Goal: Check status: Check status

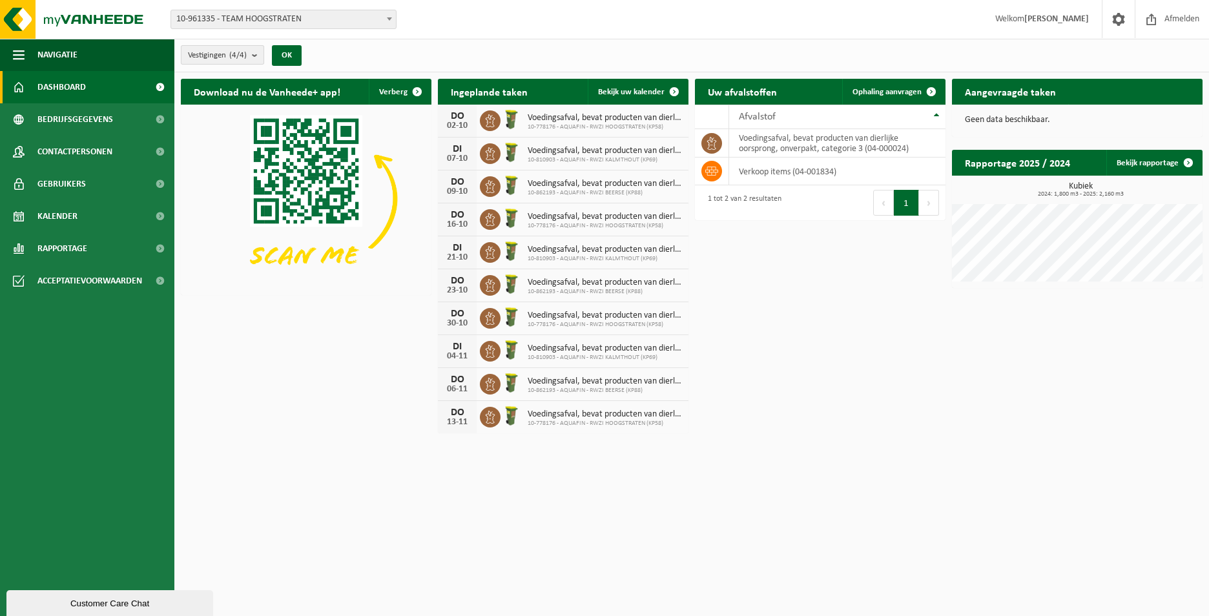
click at [244, 62] on span "Vestigingen (4/4)" at bounding box center [217, 55] width 59 height 19
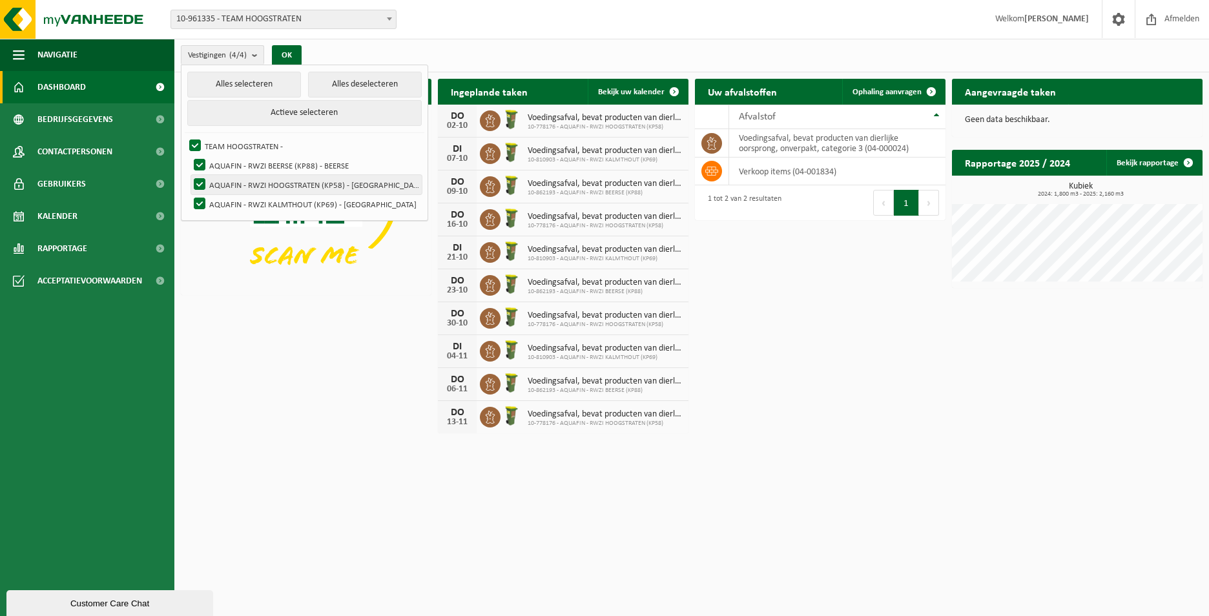
click at [209, 183] on label "AQUAFIN - RWZI HOOGSTRATEN (KP58) - [GEOGRAPHIC_DATA]" at bounding box center [306, 184] width 231 height 19
click at [189, 175] on input "AQUAFIN - RWZI HOOGSTRATEN (KP58) - [GEOGRAPHIC_DATA]" at bounding box center [189, 174] width 1 height 1
checkbox input "false"
click at [199, 198] on label "AQUAFIN - RWZI KALMTHOUT (KP69) - [GEOGRAPHIC_DATA]" at bounding box center [306, 203] width 231 height 19
click at [189, 194] on input "AQUAFIN - RWZI KALMTHOUT (KP69) - [GEOGRAPHIC_DATA]" at bounding box center [189, 194] width 1 height 1
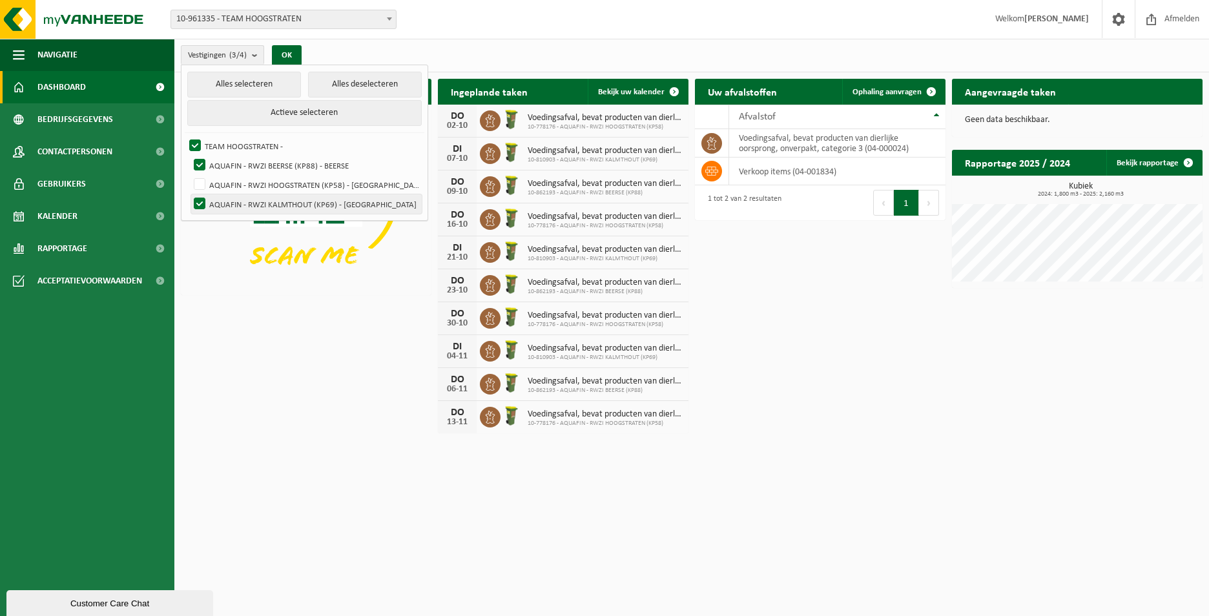
checkbox input "false"
click at [293, 54] on button "OK" at bounding box center [287, 55] width 30 height 21
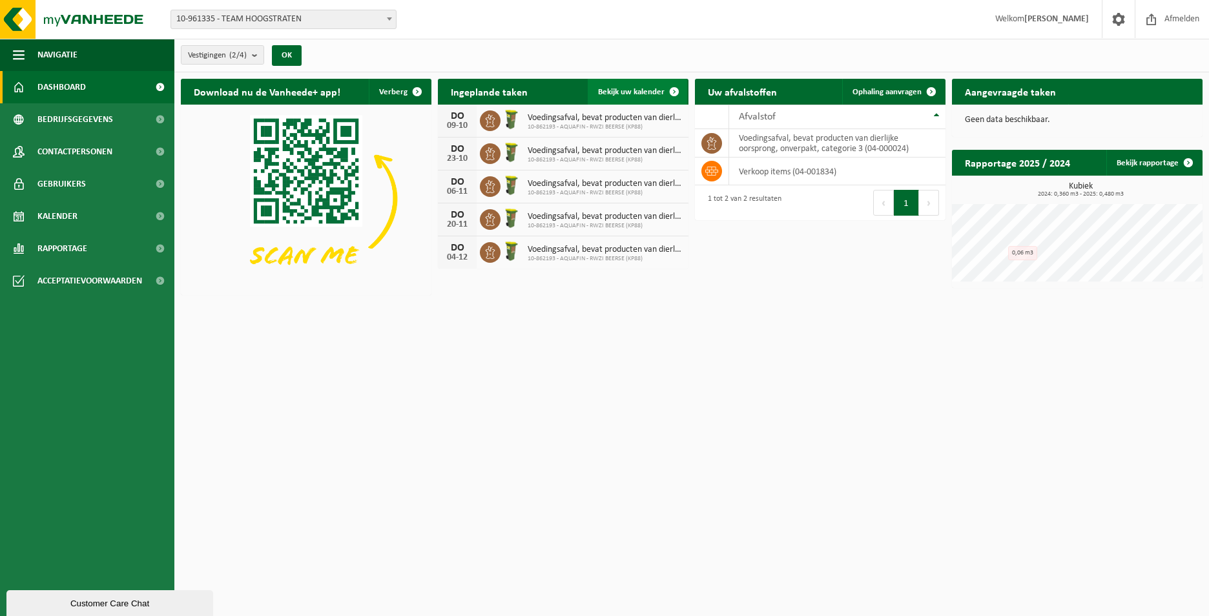
click at [630, 94] on span "Bekijk uw kalender" at bounding box center [631, 92] width 67 height 8
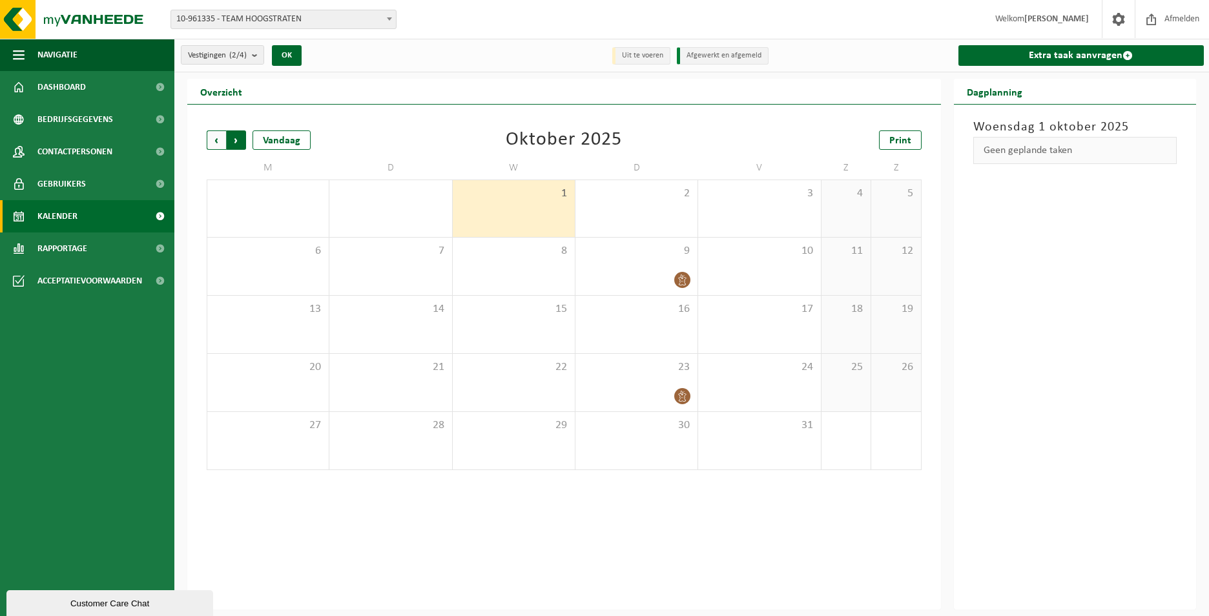
click at [218, 141] on span "Vorige" at bounding box center [216, 139] width 19 height 19
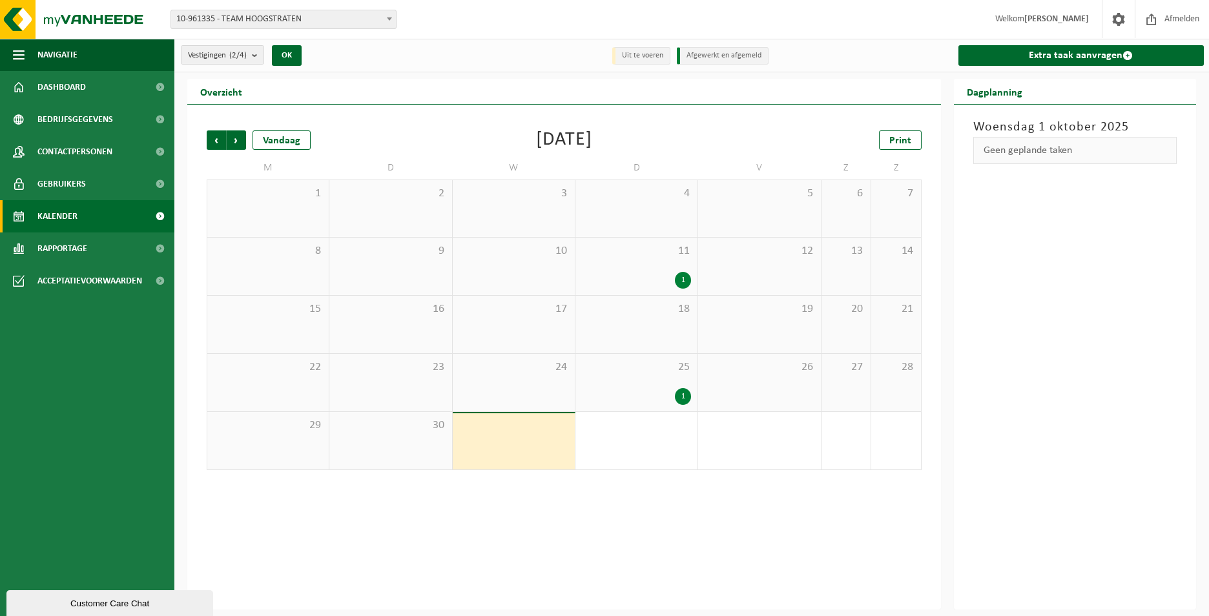
click at [681, 281] on div "1" at bounding box center [683, 280] width 16 height 17
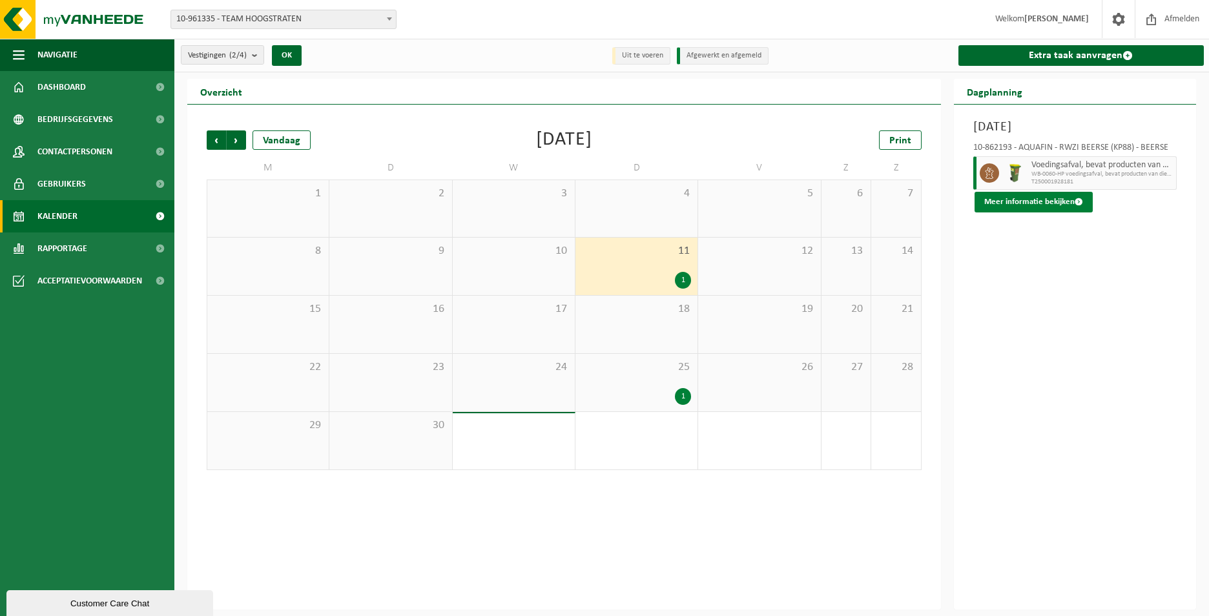
click at [1062, 202] on button "Meer informatie bekijken" at bounding box center [1034, 202] width 118 height 21
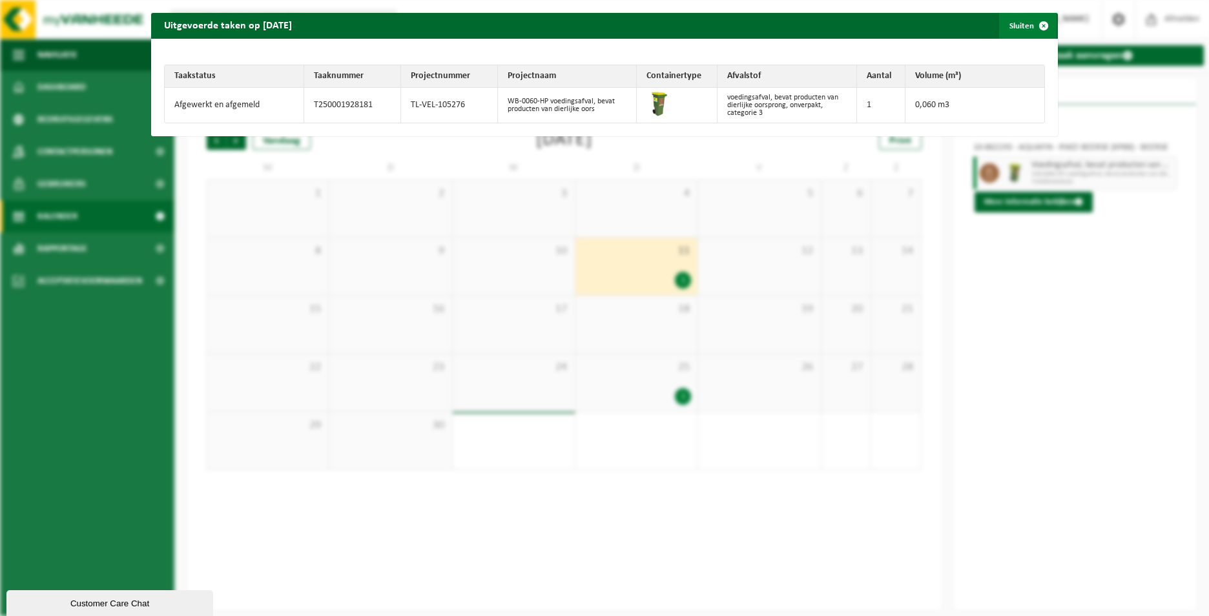
click at [1039, 28] on span "button" at bounding box center [1044, 26] width 26 height 26
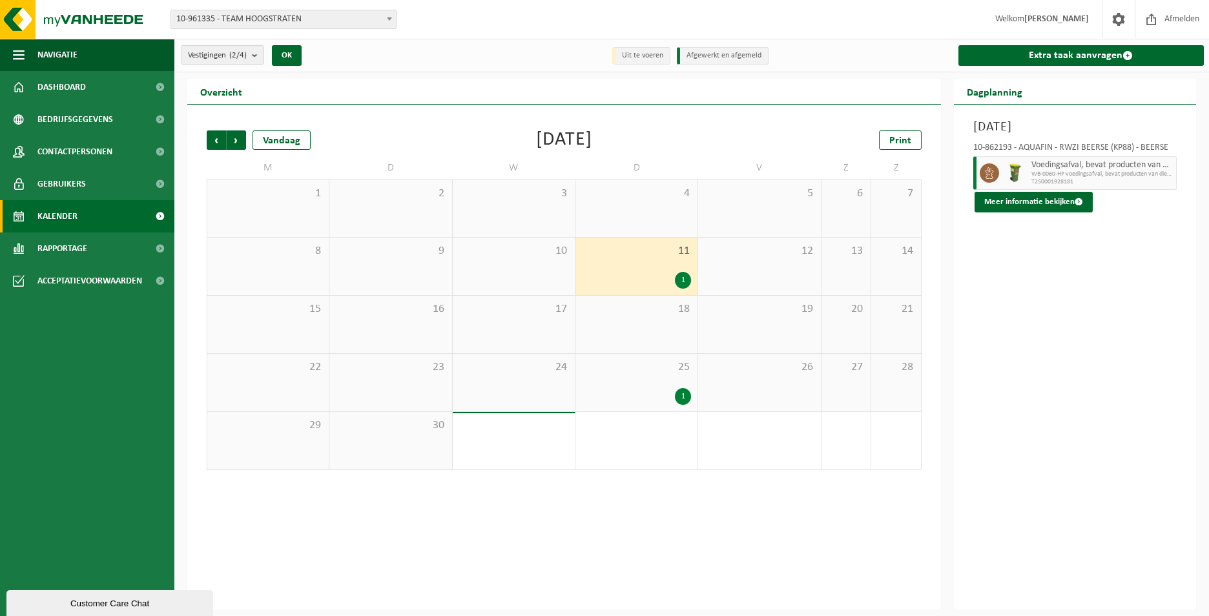
click at [672, 388] on div "1" at bounding box center [636, 396] width 109 height 17
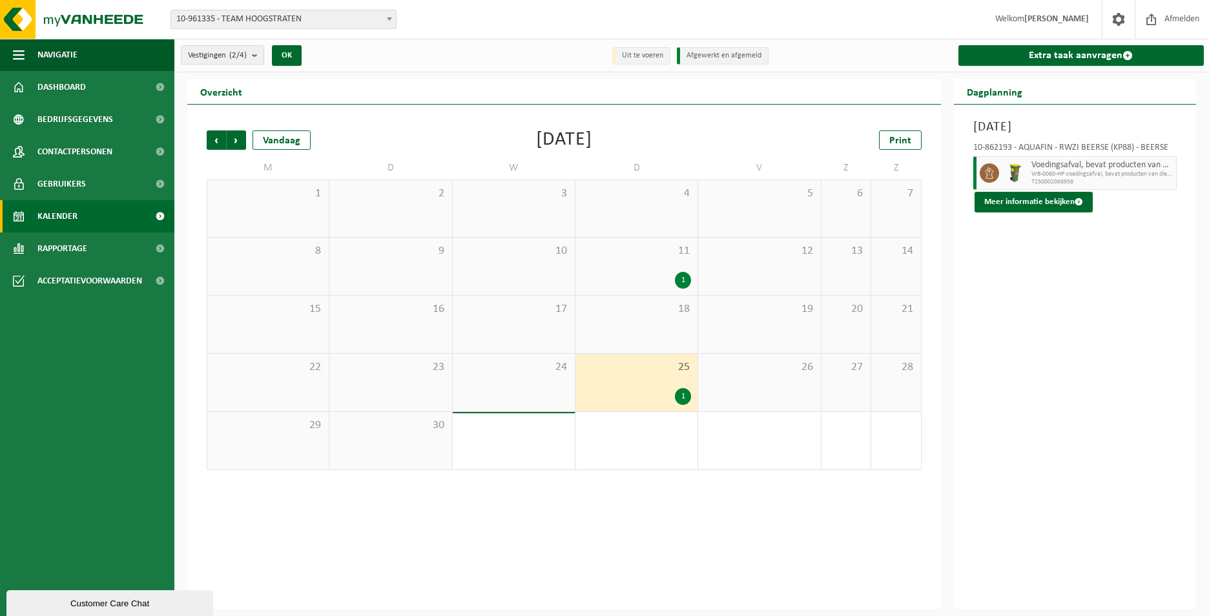
click at [653, 381] on div "25 1" at bounding box center [636, 382] width 122 height 57
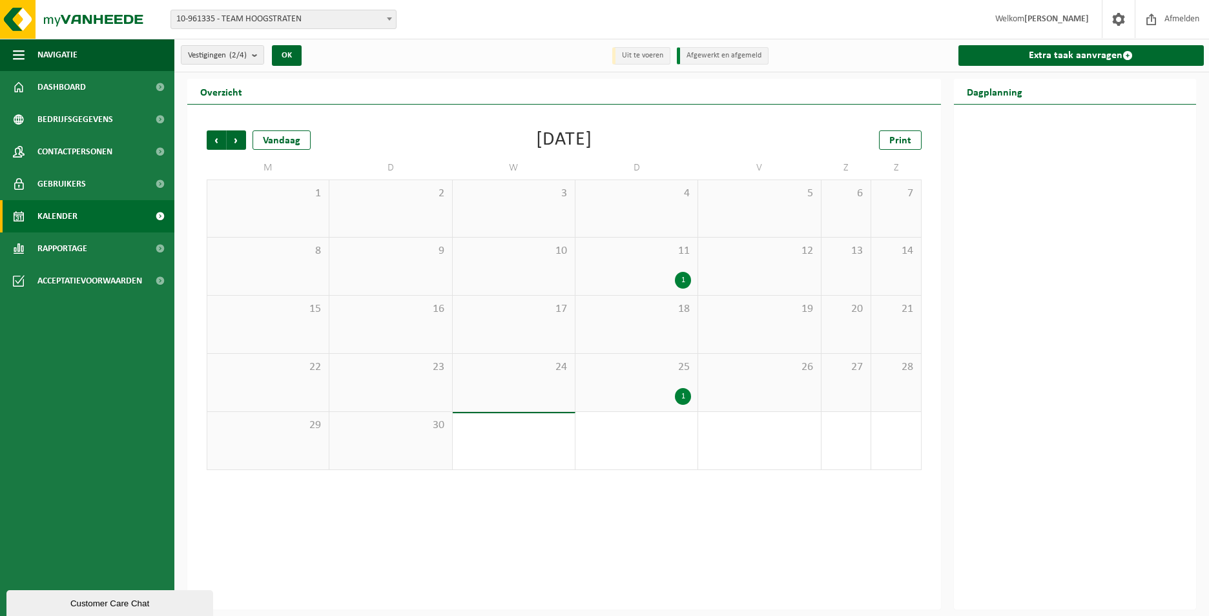
click at [676, 389] on div "1" at bounding box center [636, 396] width 109 height 17
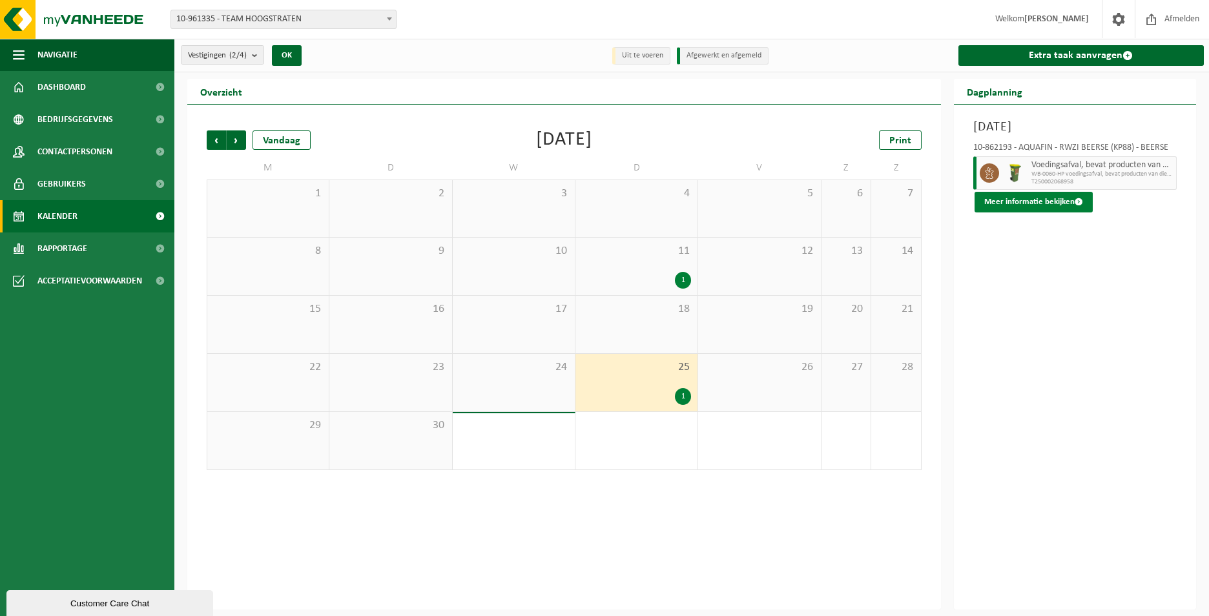
click at [1033, 203] on button "Meer informatie bekijken" at bounding box center [1034, 202] width 118 height 21
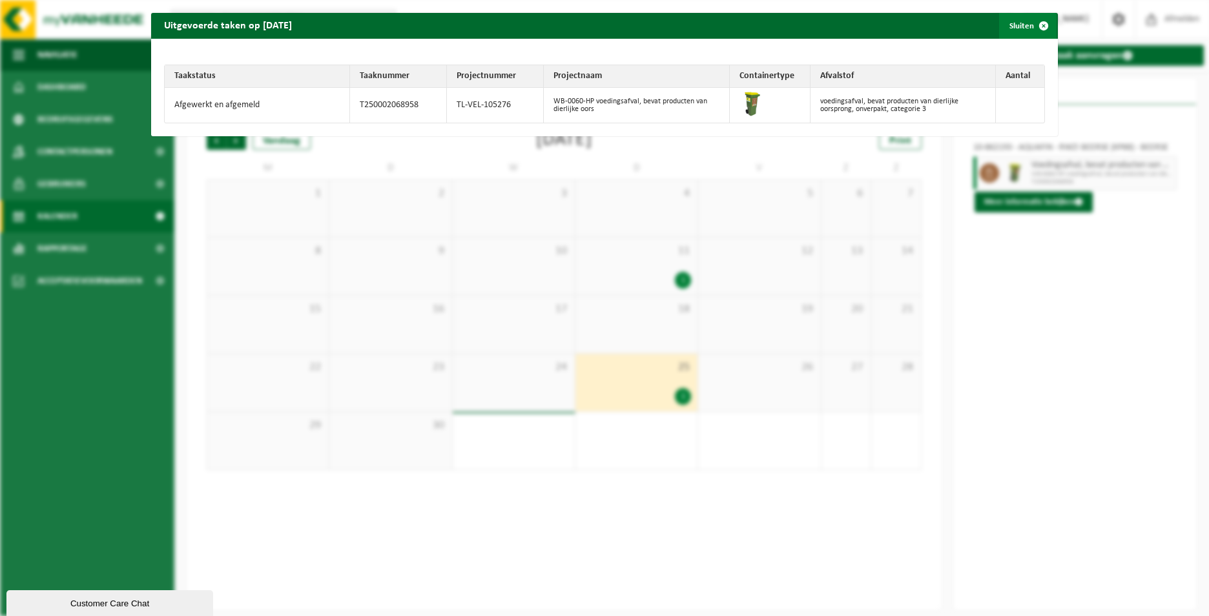
click at [1039, 23] on span "button" at bounding box center [1044, 26] width 26 height 26
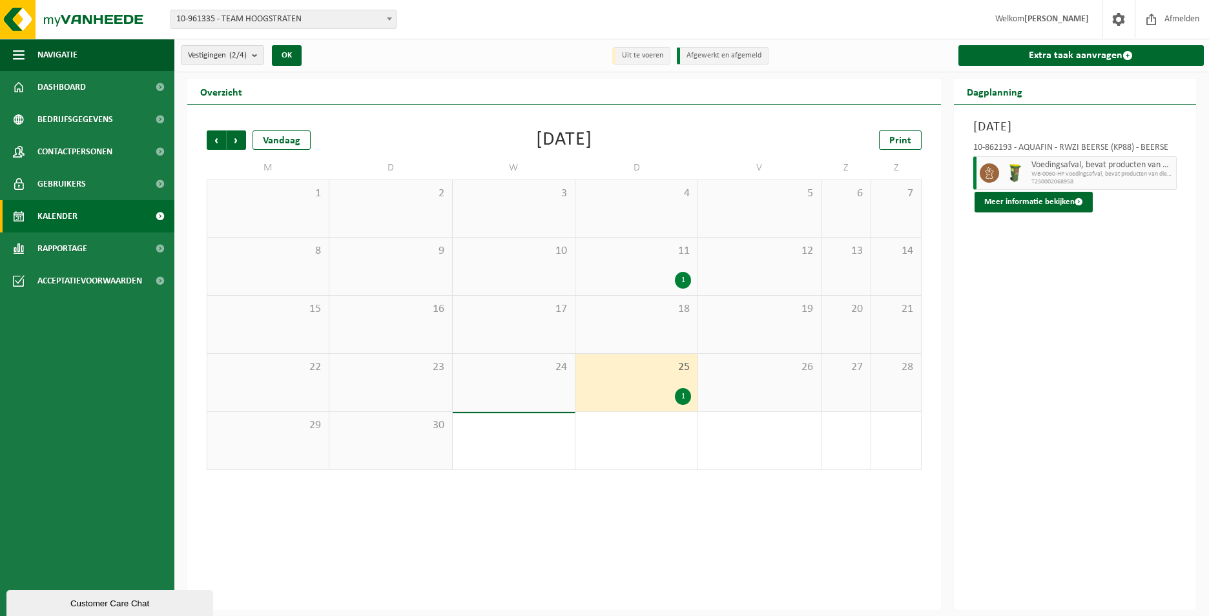
click at [643, 275] on div "1" at bounding box center [636, 280] width 109 height 17
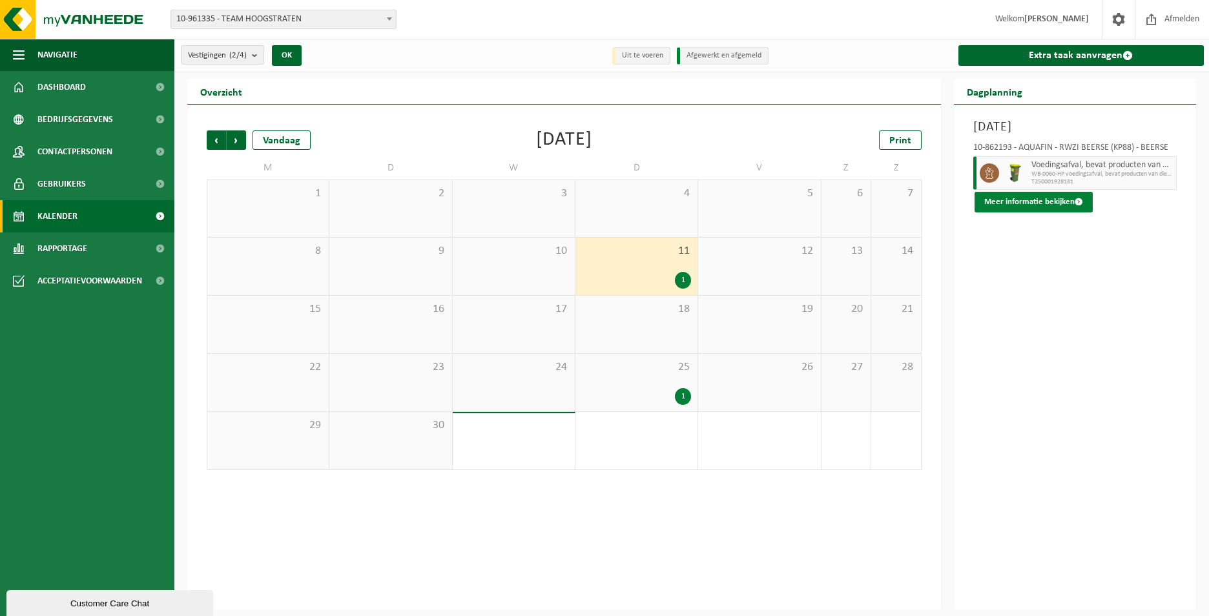
click at [1041, 206] on button "Meer informatie bekijken" at bounding box center [1034, 202] width 118 height 21
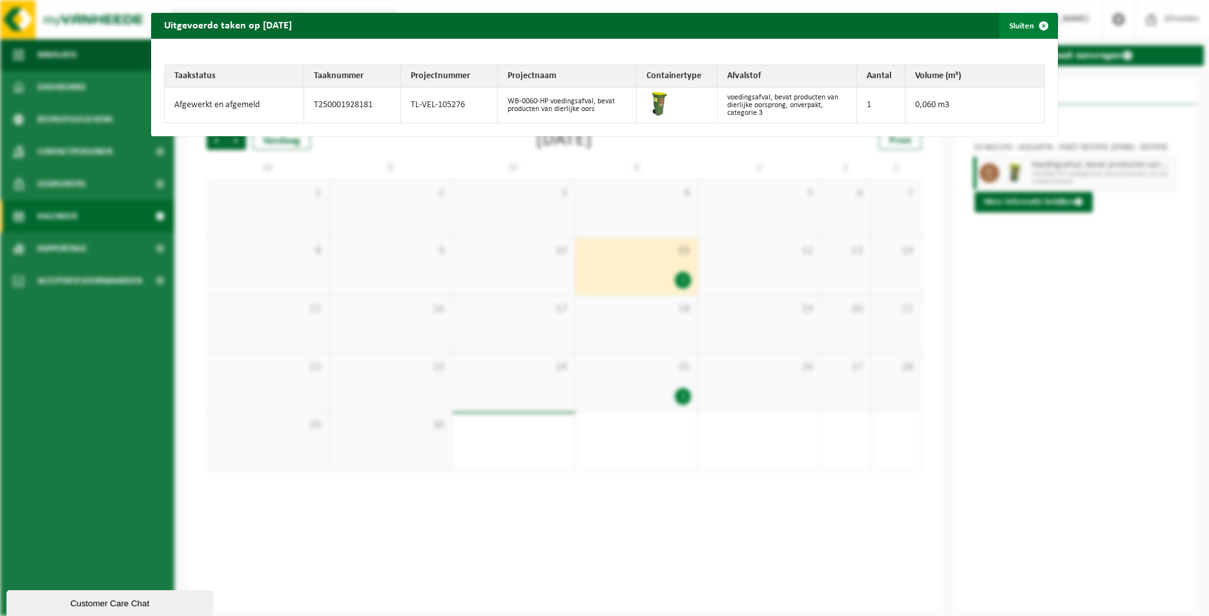
click at [1032, 24] on span "button" at bounding box center [1044, 26] width 26 height 26
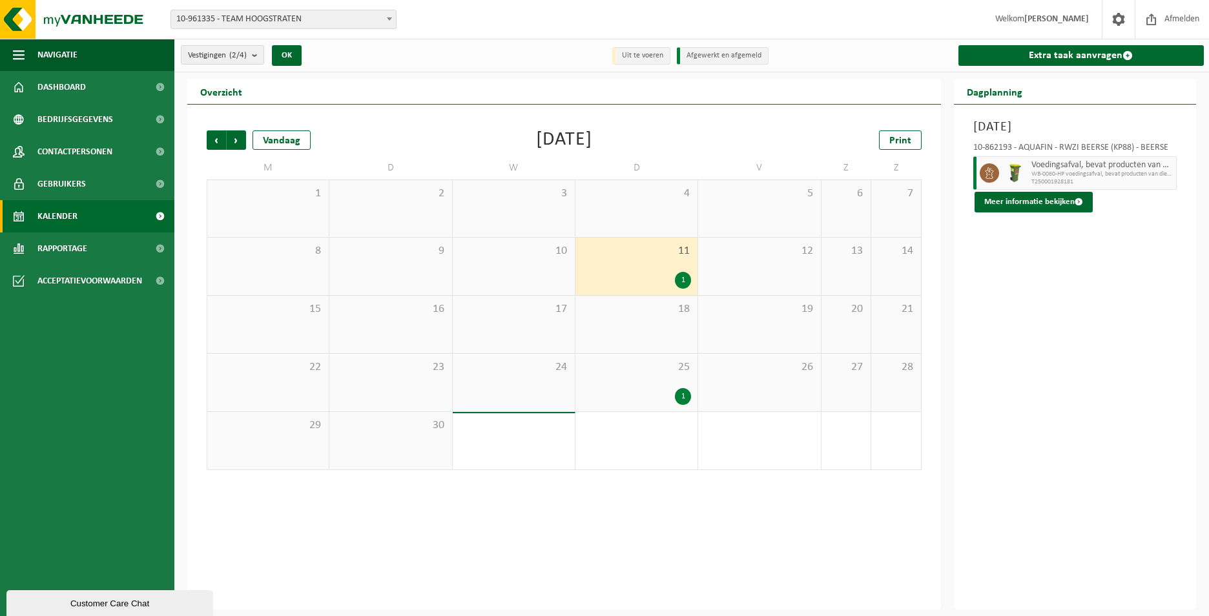
click at [679, 370] on span "25" at bounding box center [636, 367] width 109 height 14
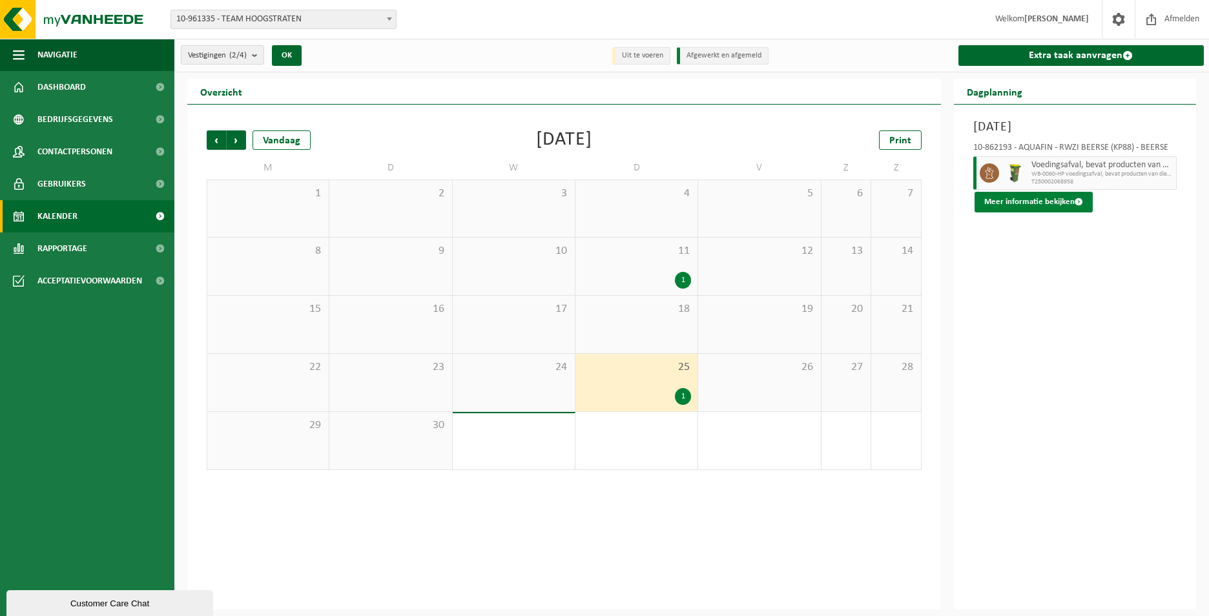
click at [1026, 202] on button "Meer informatie bekijken" at bounding box center [1034, 202] width 118 height 21
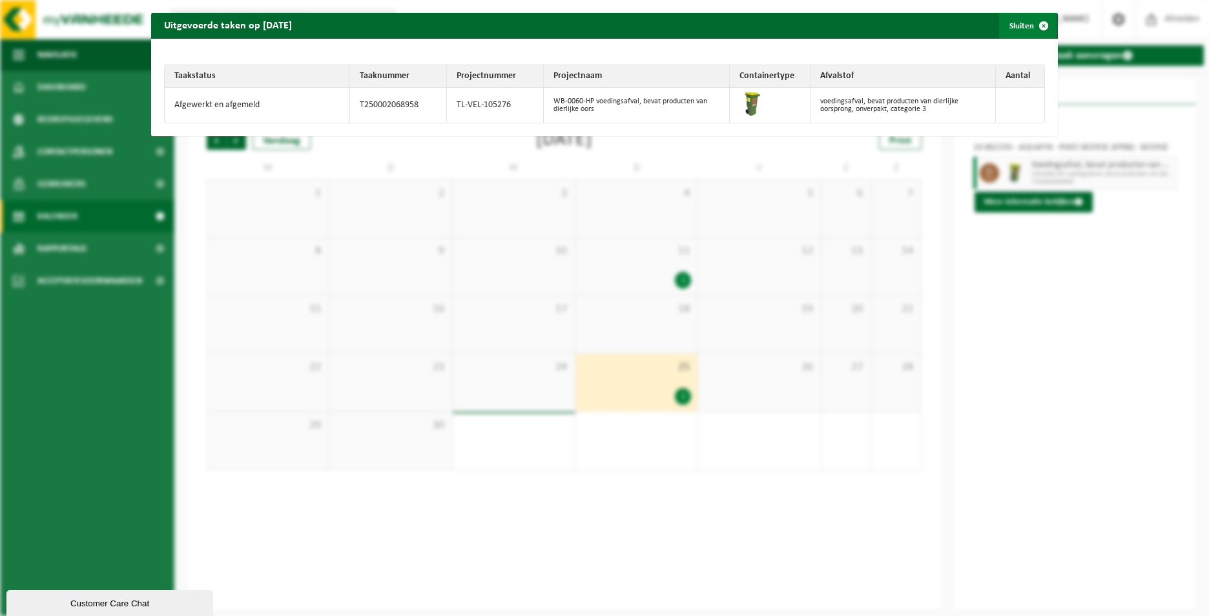
click at [1035, 26] on span "button" at bounding box center [1044, 26] width 26 height 26
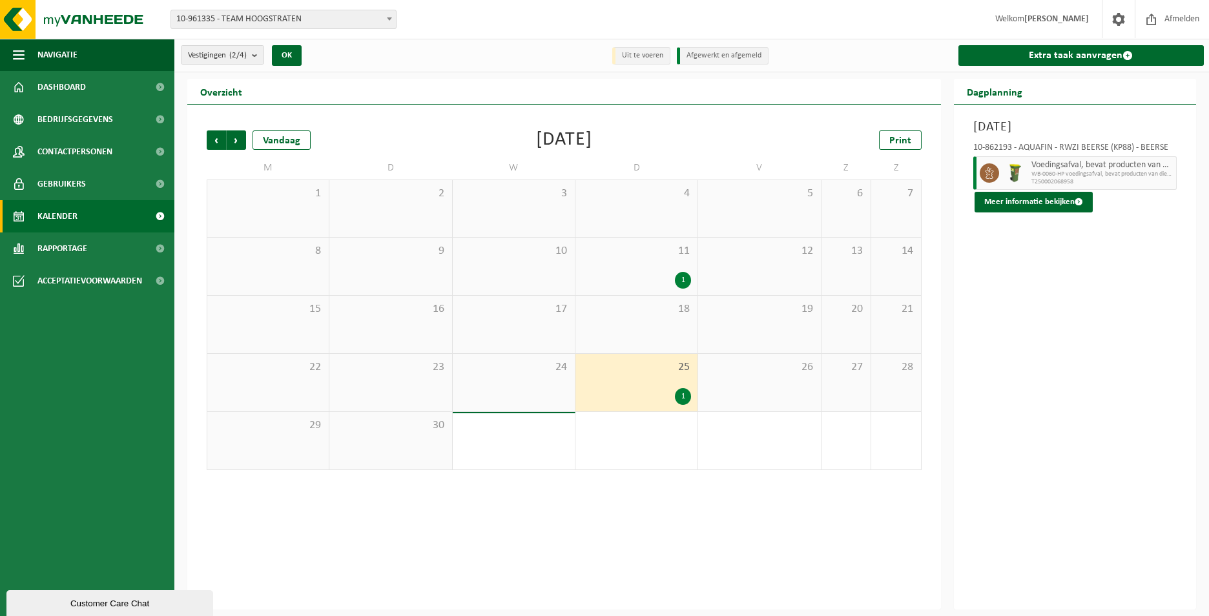
click at [673, 268] on div "11 1" at bounding box center [636, 266] width 122 height 57
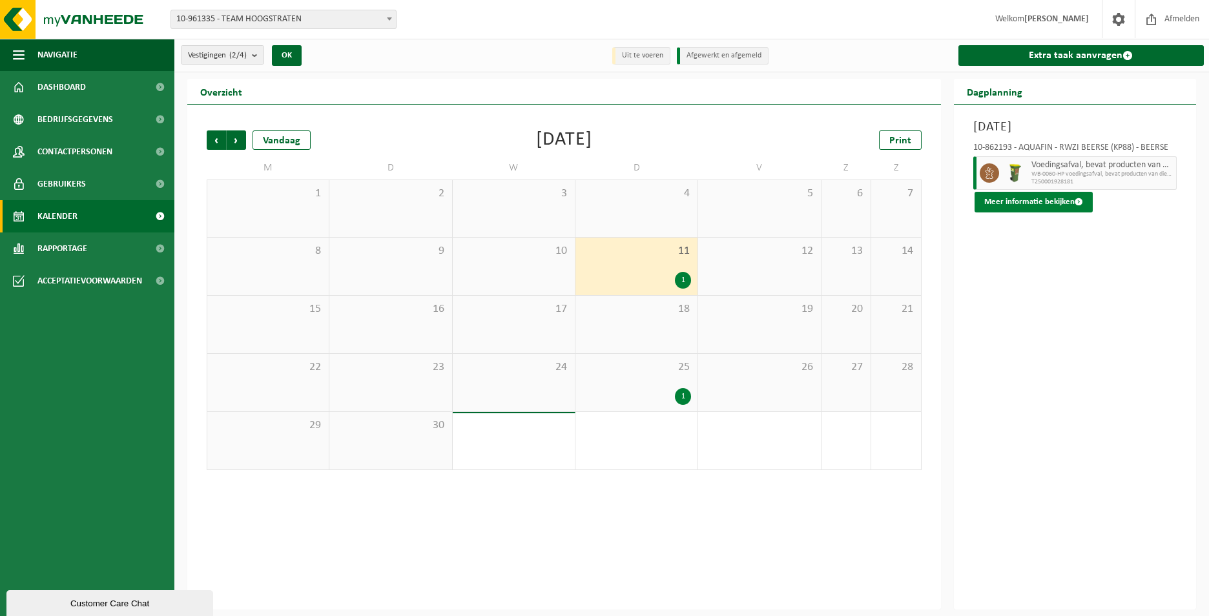
click at [1020, 205] on button "Meer informatie bekijken" at bounding box center [1034, 202] width 118 height 21
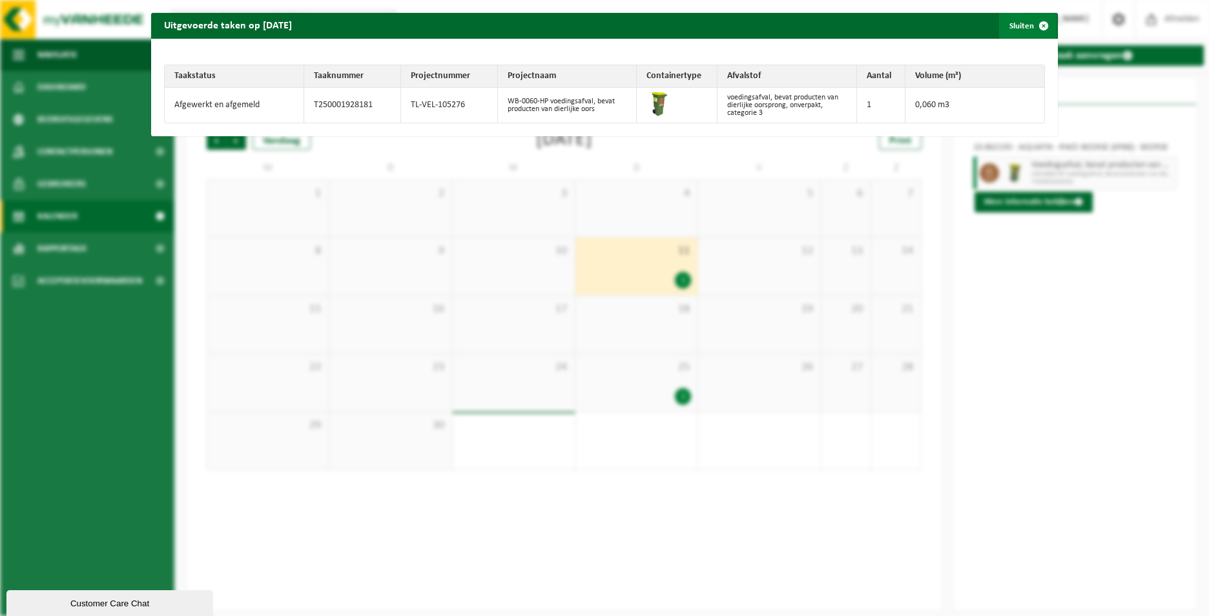
click at [1031, 28] on span "button" at bounding box center [1044, 26] width 26 height 26
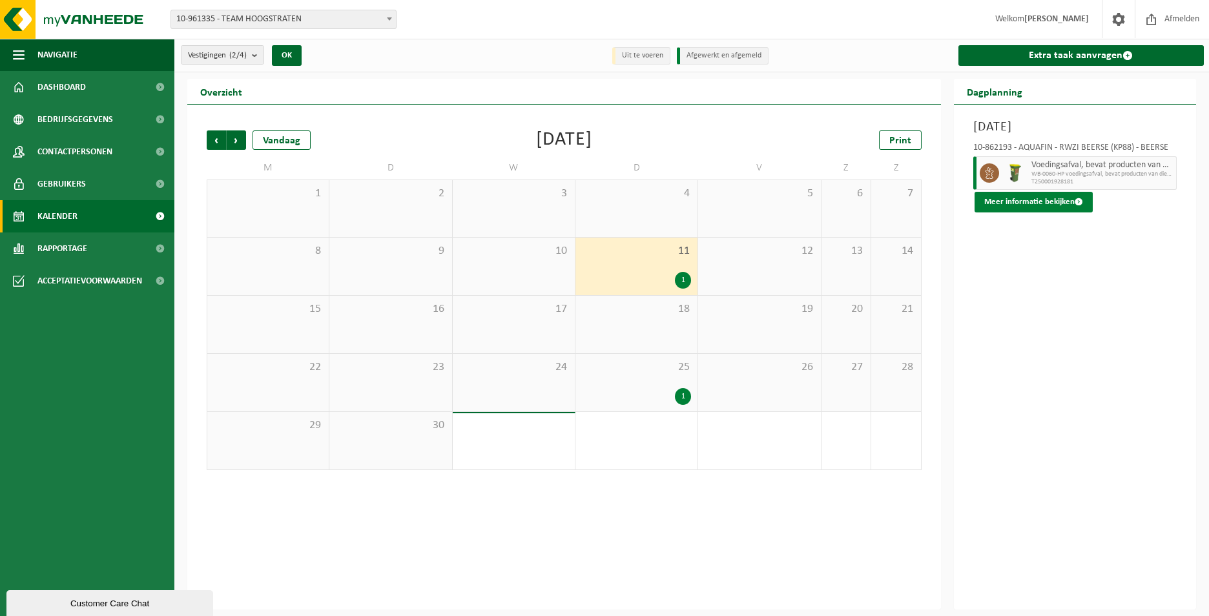
click at [1031, 197] on button "Meer informatie bekijken" at bounding box center [1034, 202] width 118 height 21
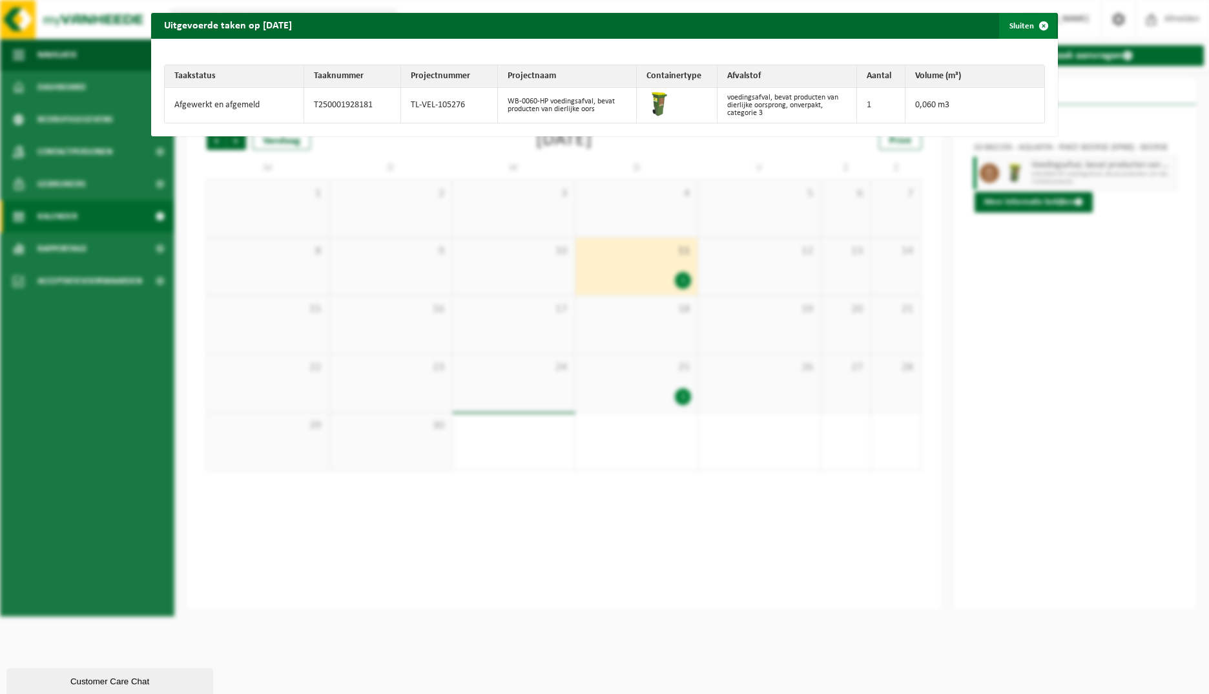
click at [1020, 33] on button "Sluiten" at bounding box center [1027, 26] width 57 height 26
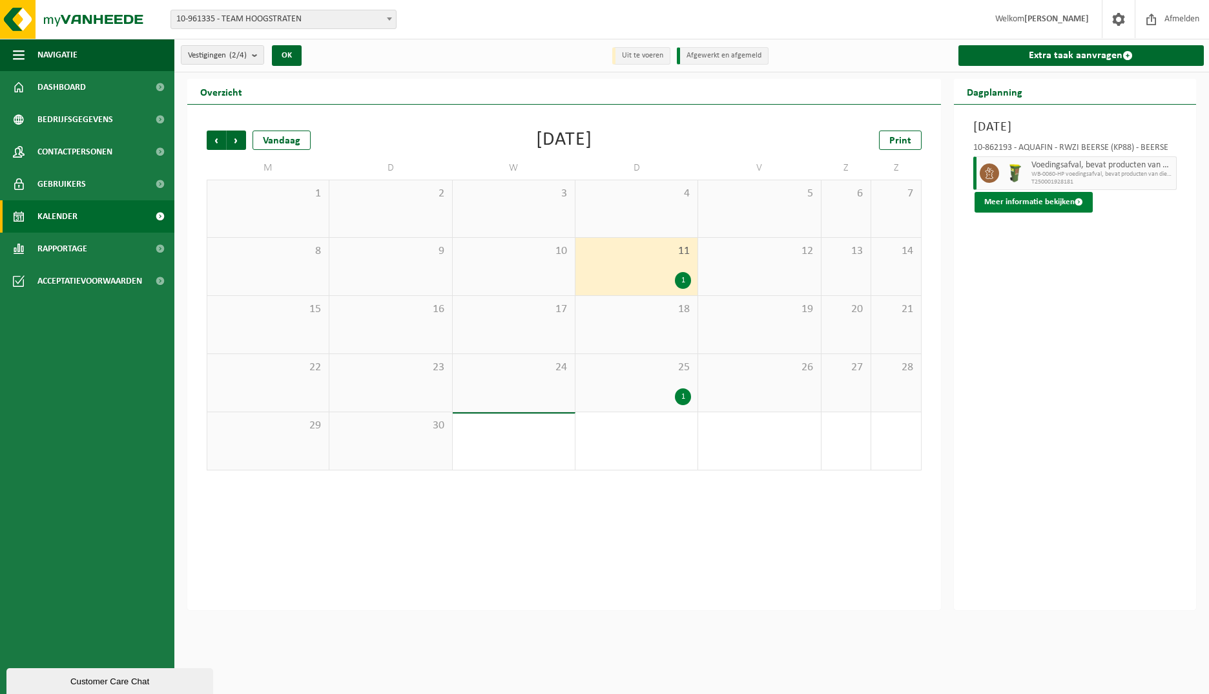
click at [1033, 202] on button "Meer informatie bekijken" at bounding box center [1034, 202] width 118 height 21
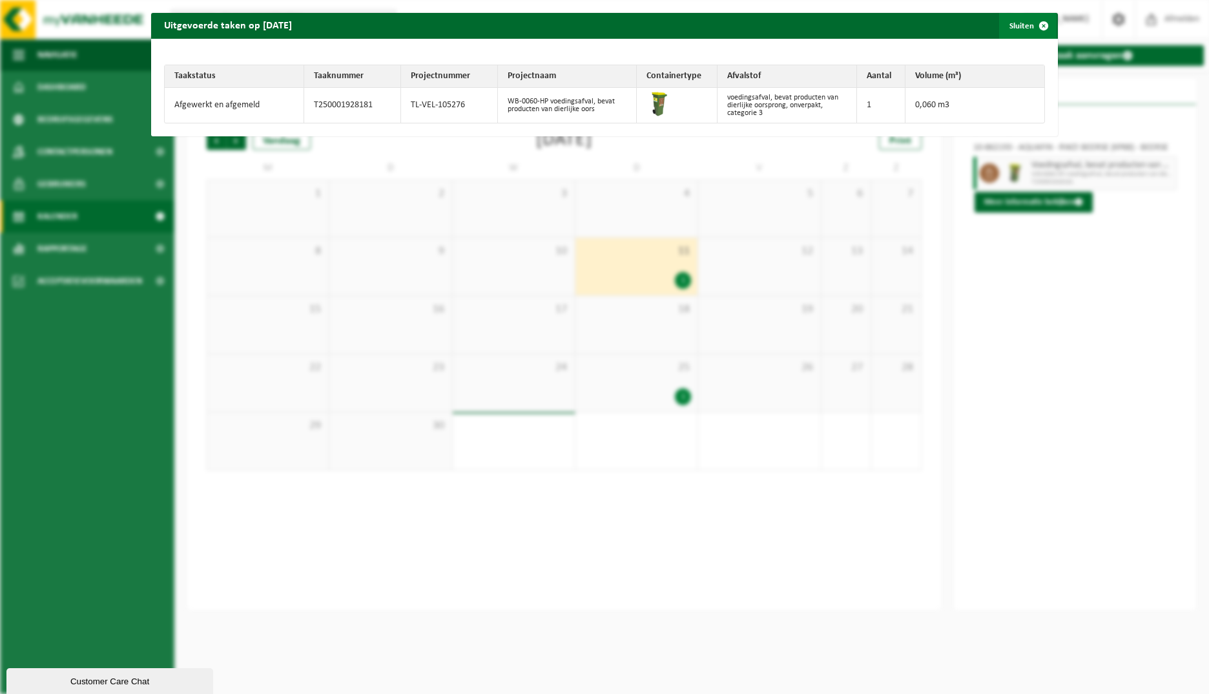
click at [1013, 30] on button "Sluiten" at bounding box center [1027, 26] width 57 height 26
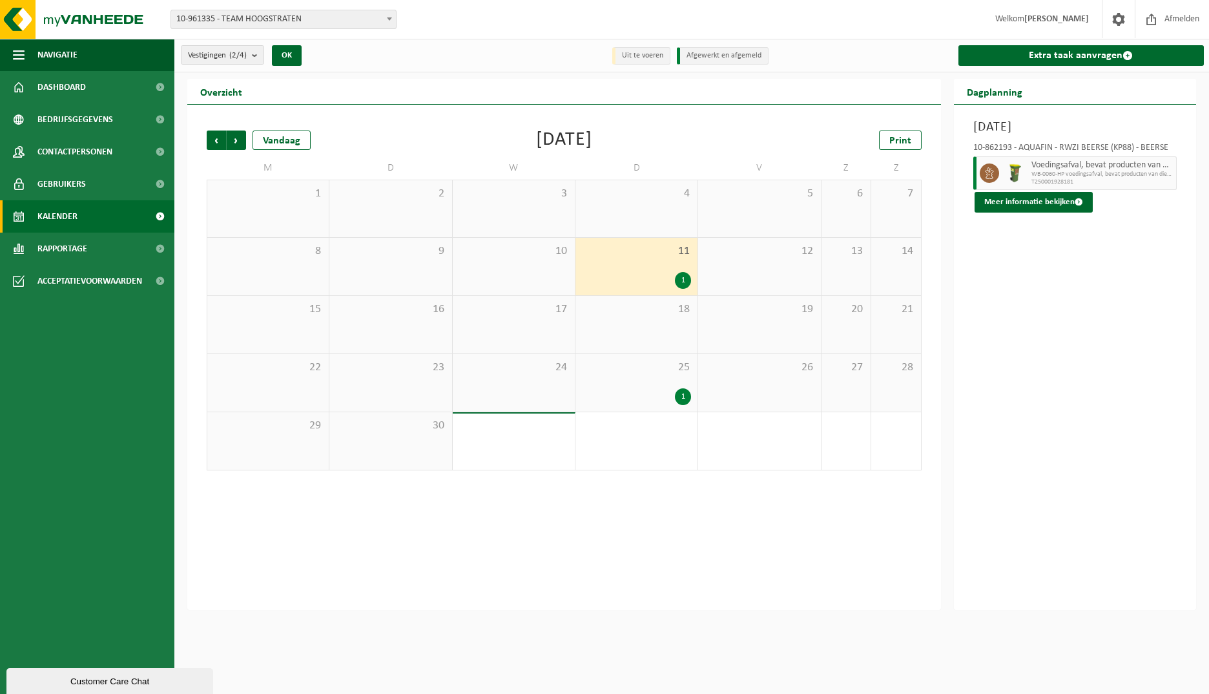
click at [659, 380] on div "25 1" at bounding box center [636, 382] width 122 height 57
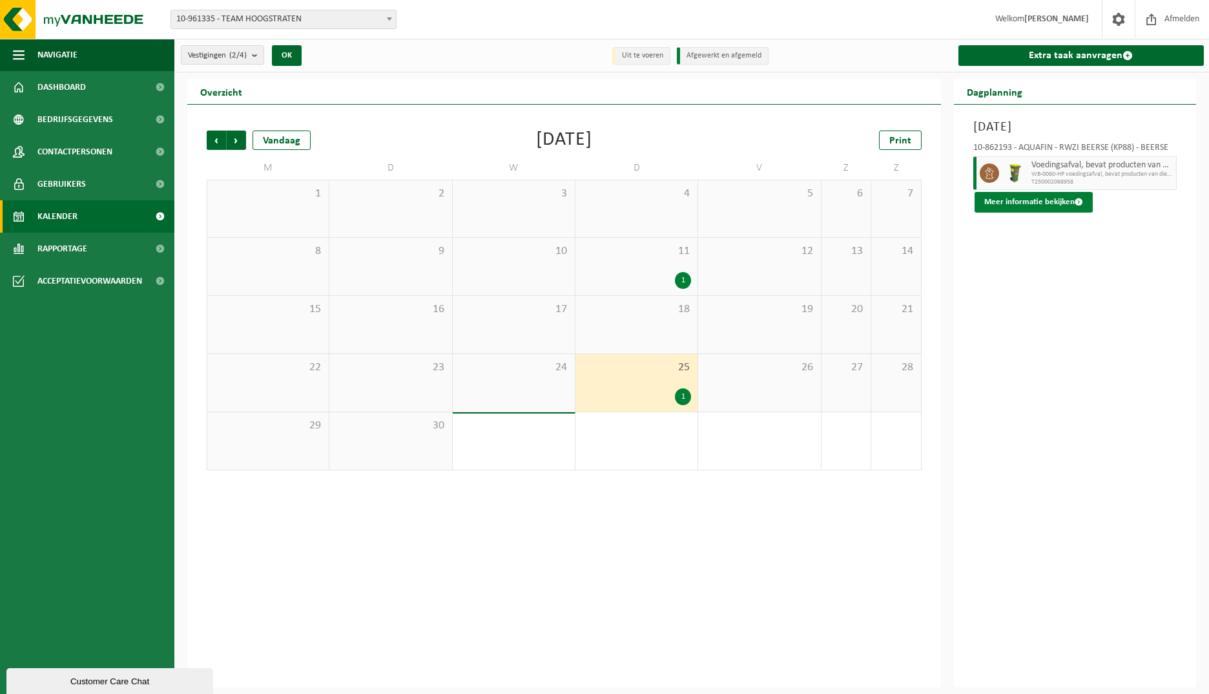
click at [1008, 207] on button "Meer informatie bekijken" at bounding box center [1034, 202] width 118 height 21
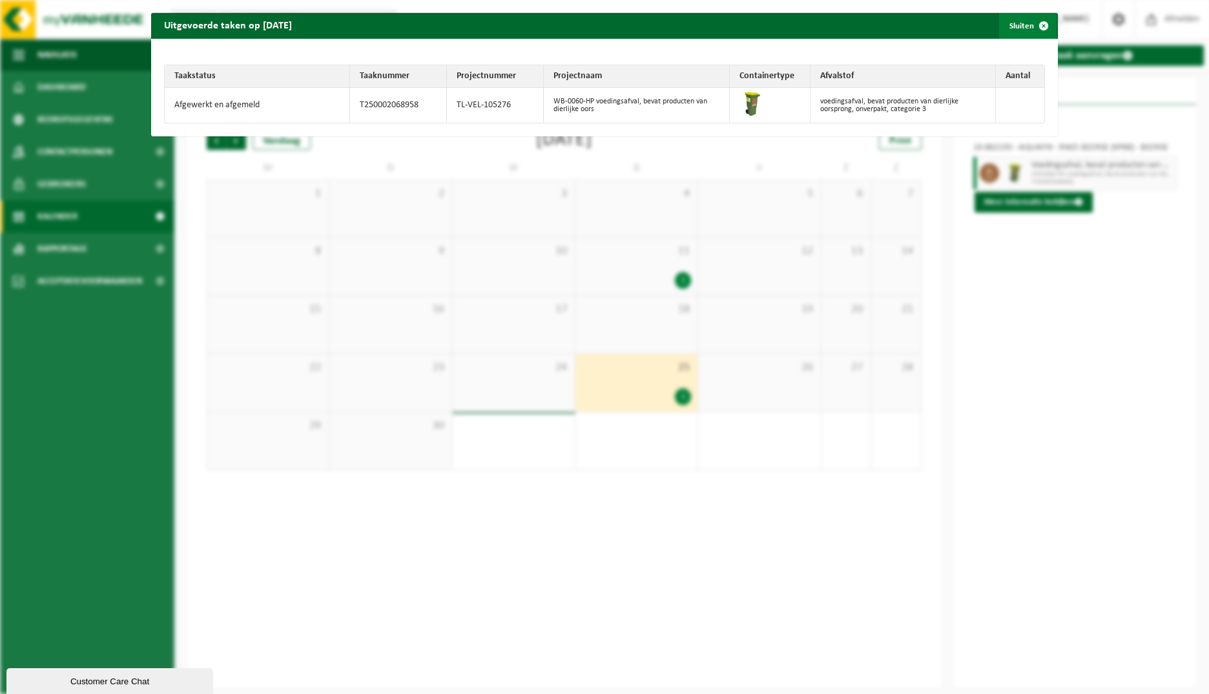
click at [1008, 21] on button "Sluiten" at bounding box center [1027, 26] width 57 height 26
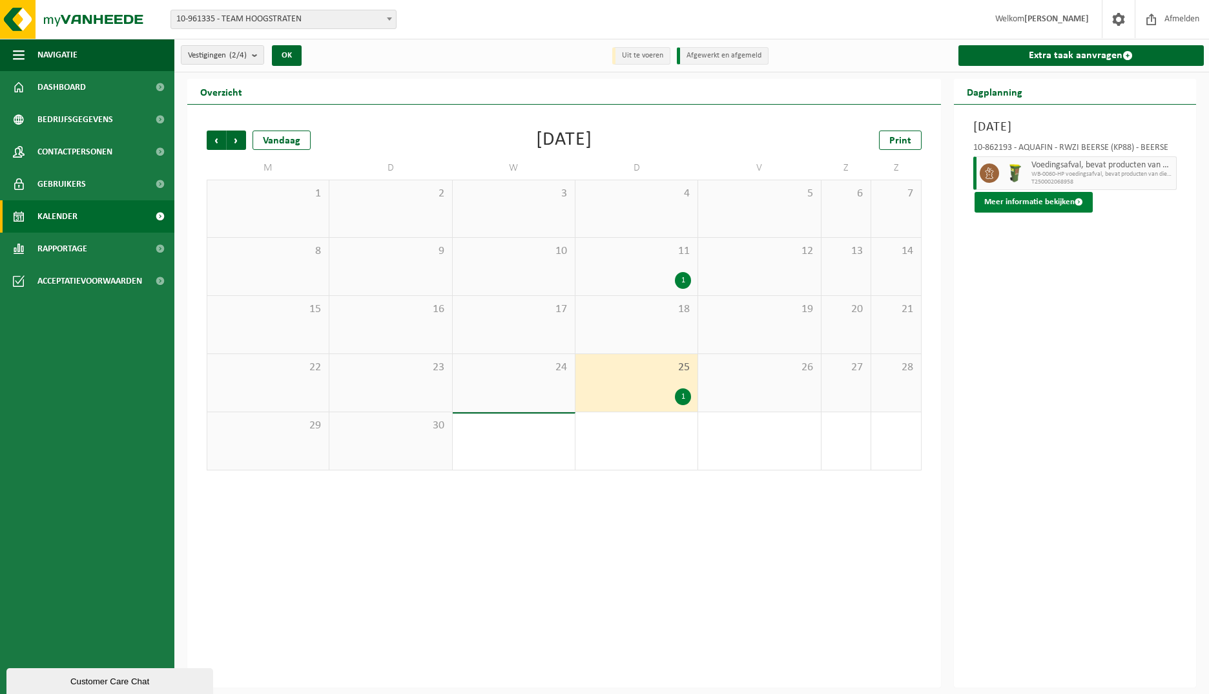
click at [1038, 198] on button "Meer informatie bekijken" at bounding box center [1034, 202] width 118 height 21
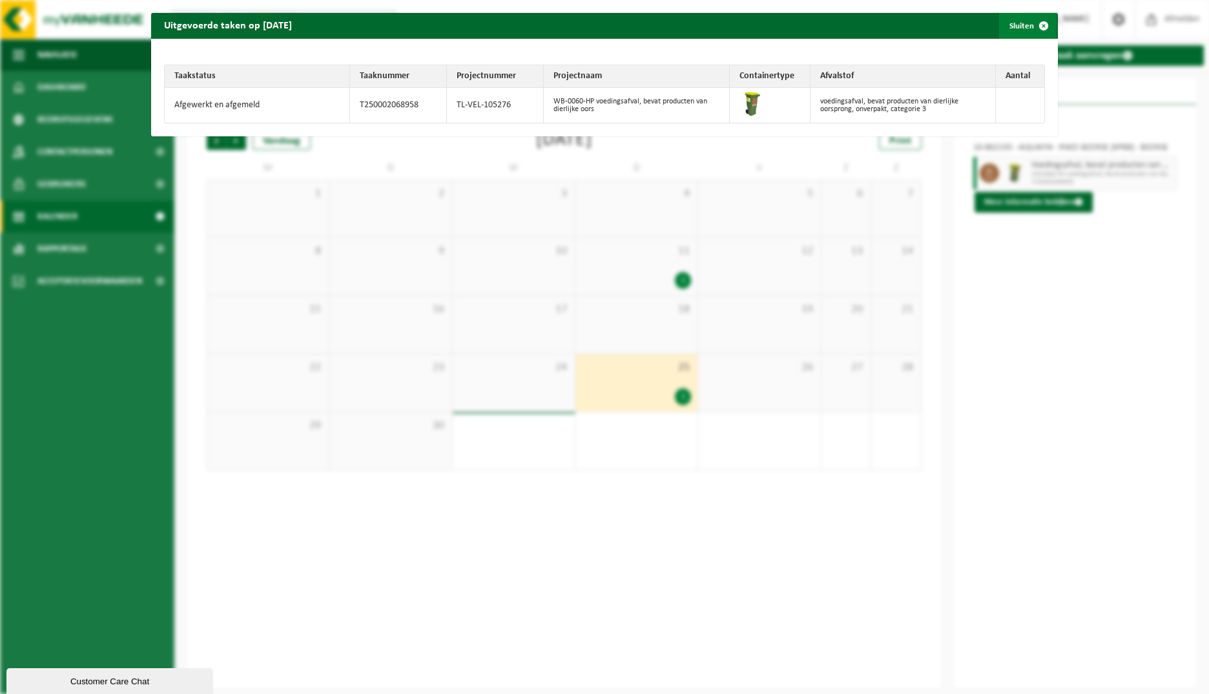
click at [1031, 27] on span "button" at bounding box center [1044, 26] width 26 height 26
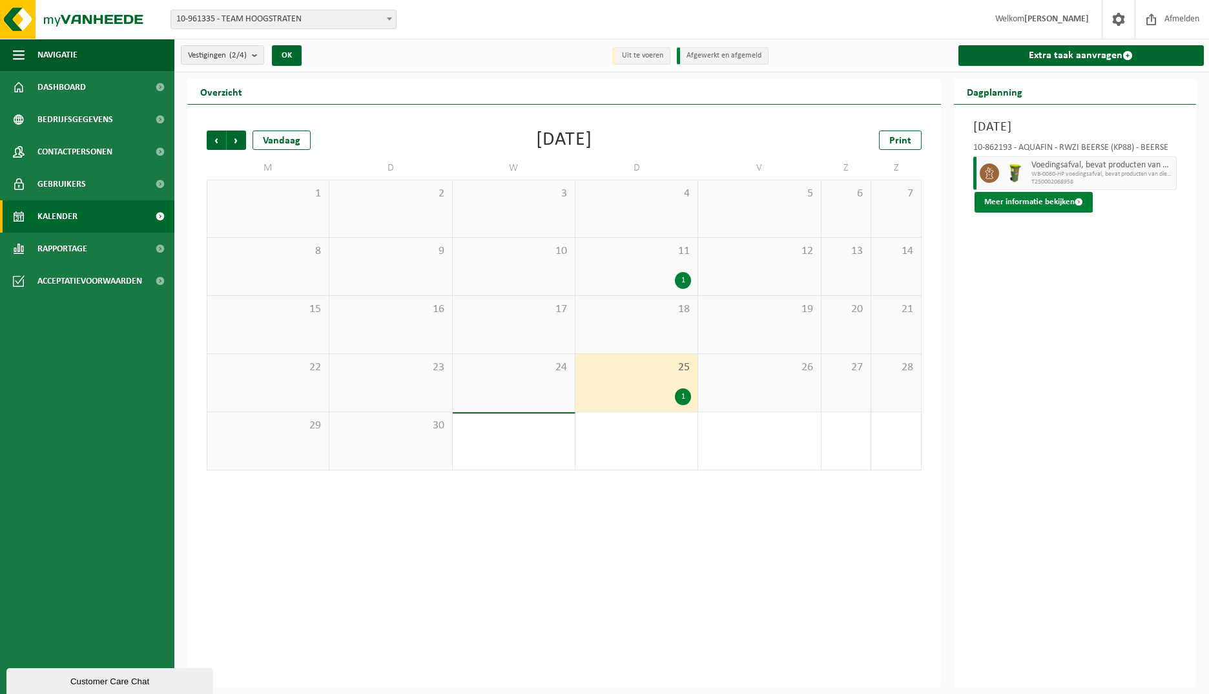
click at [1033, 203] on button "Meer informatie bekijken" at bounding box center [1034, 202] width 118 height 21
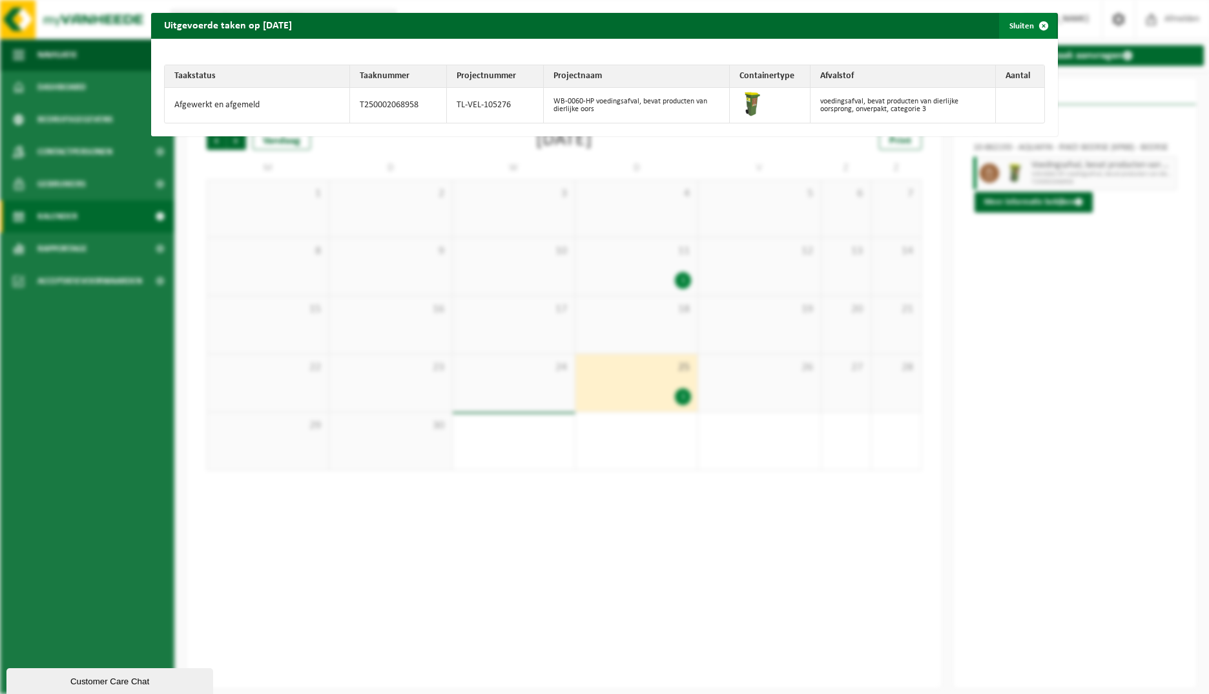
click at [1035, 21] on span "button" at bounding box center [1044, 26] width 26 height 26
